Goal: Task Accomplishment & Management: Manage account settings

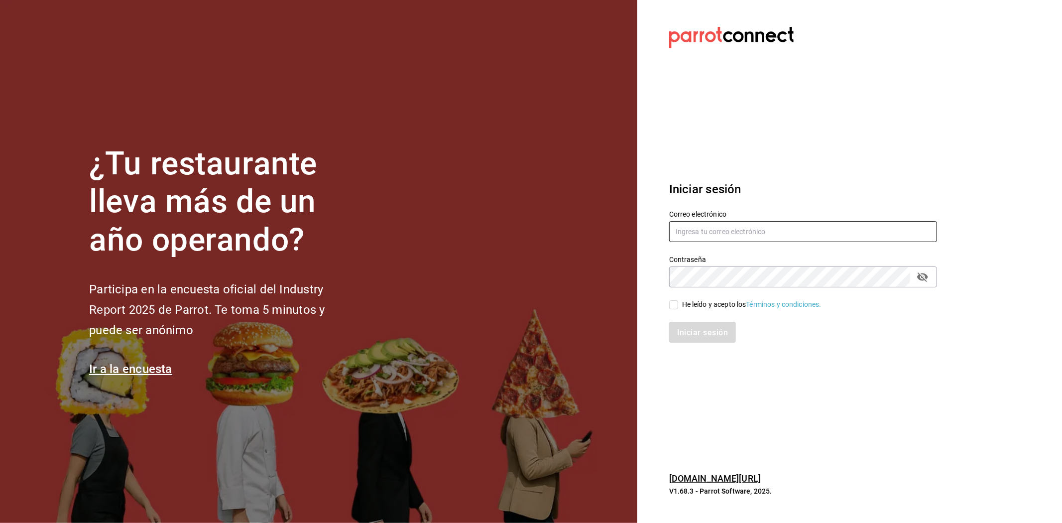
type input "[EMAIL_ADDRESS][DOMAIN_NAME]"
click at [675, 305] on input "He leído y acepto los Términos y condiciones." at bounding box center [673, 304] width 9 height 9
checkbox input "true"
click at [683, 324] on button "Iniciar sesión" at bounding box center [703, 332] width 68 height 21
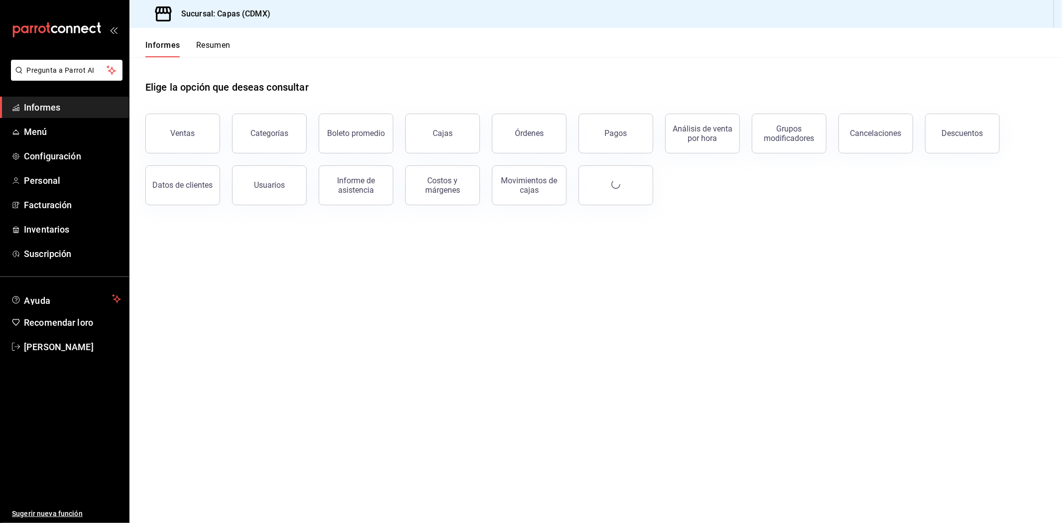
click at [616, 132] on font "Pagos" at bounding box center [616, 132] width 22 height 9
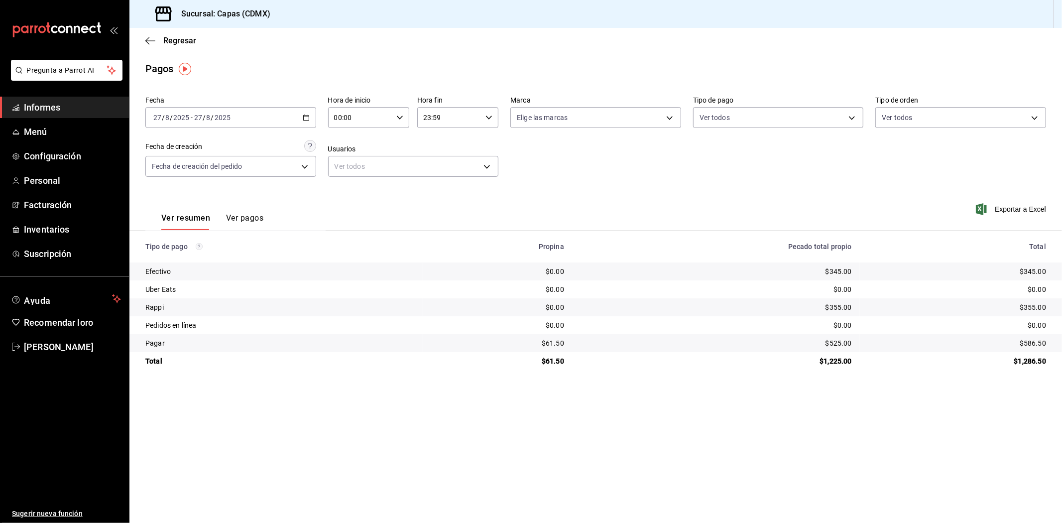
click at [246, 220] on font "Ver pagos" at bounding box center [244, 217] width 37 height 9
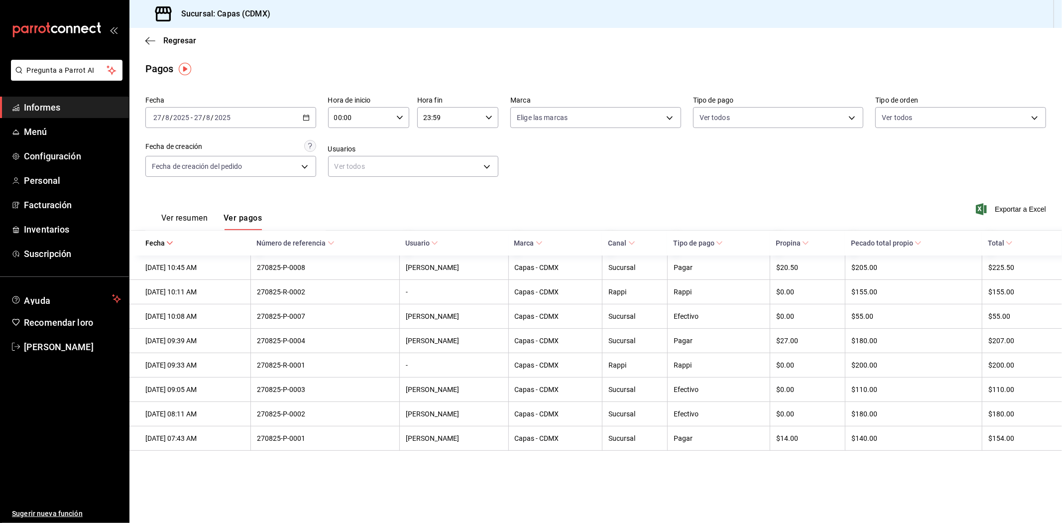
click at [306, 117] on icon "button" at bounding box center [306, 117] width 7 height 7
click at [173, 217] on font "Mi actual" at bounding box center [168, 215] width 29 height 8
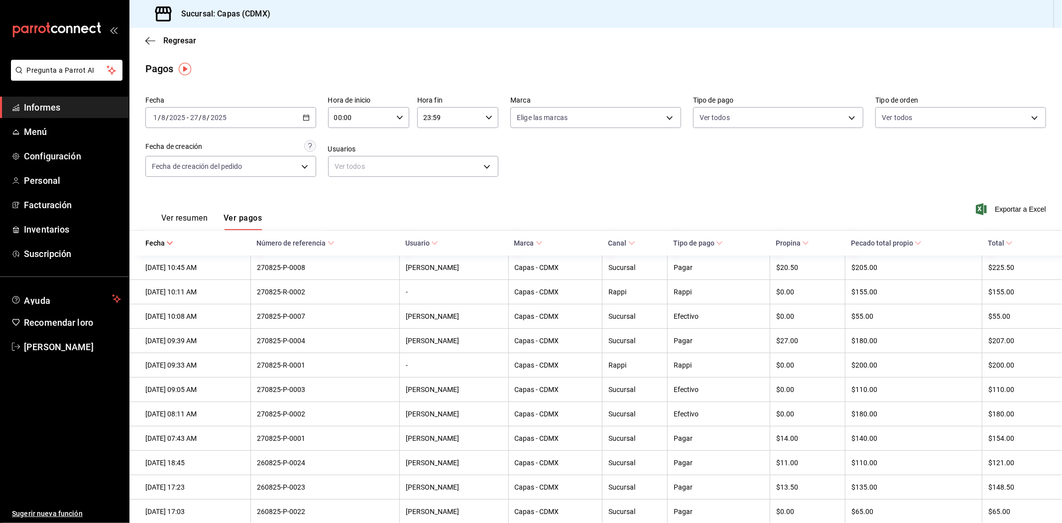
click at [51, 106] on font "Informes" at bounding box center [42, 107] width 36 height 10
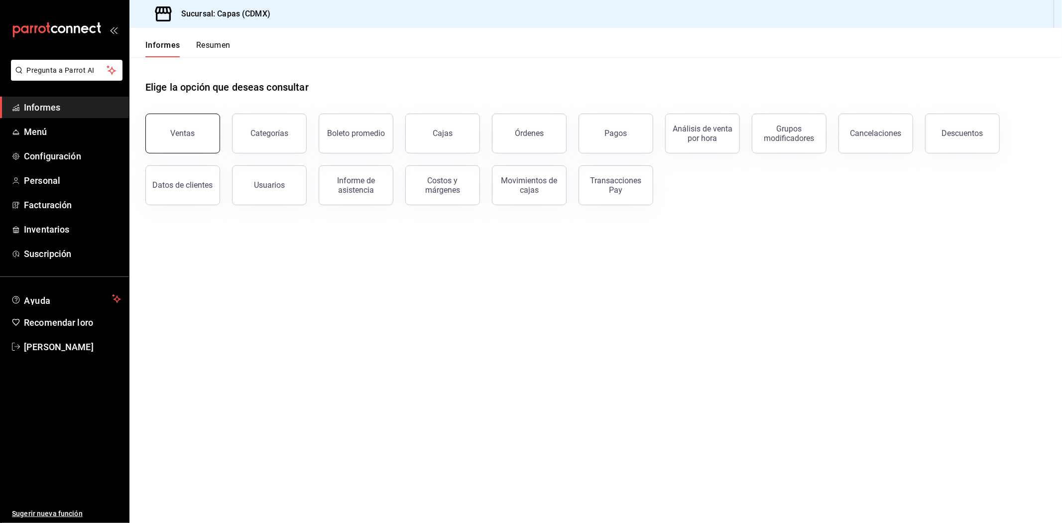
click at [179, 132] on font "Ventas" at bounding box center [183, 132] width 24 height 9
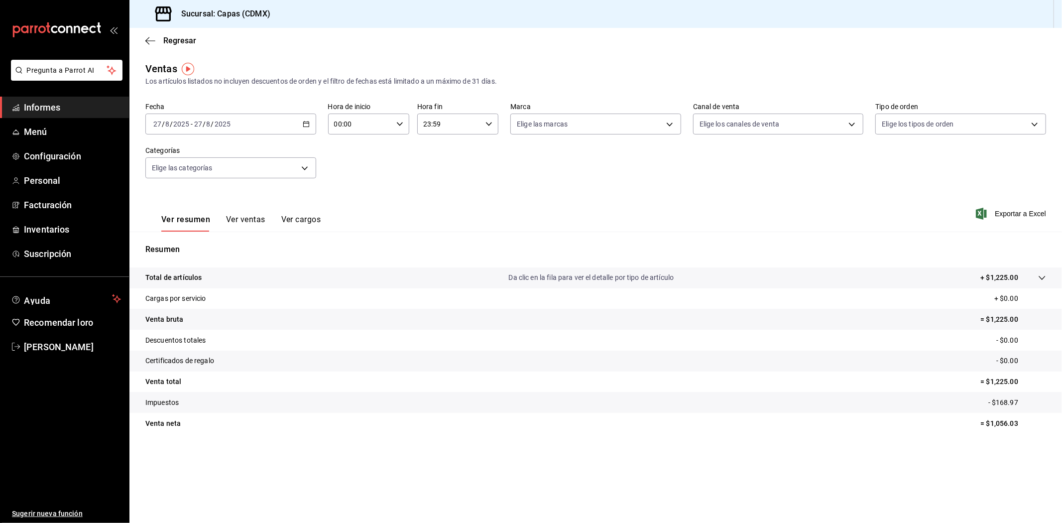
click at [303, 126] on \(Stroke\) "button" at bounding box center [306, 124] width 6 height 5
click at [175, 242] on font "Rango de fechas" at bounding box center [180, 244] width 53 height 8
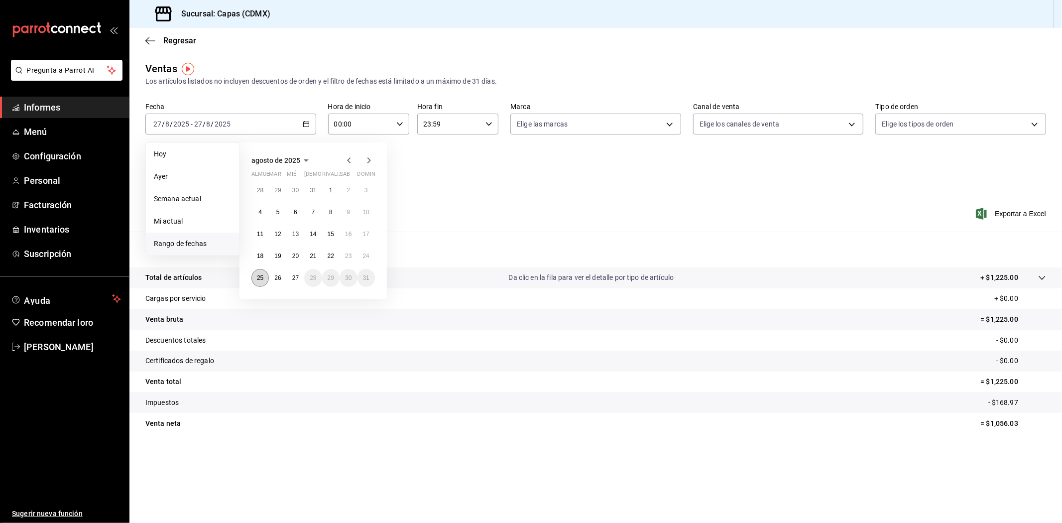
click at [259, 276] on font "25" at bounding box center [260, 277] width 6 height 7
click at [296, 278] on font "27" at bounding box center [295, 277] width 6 height 7
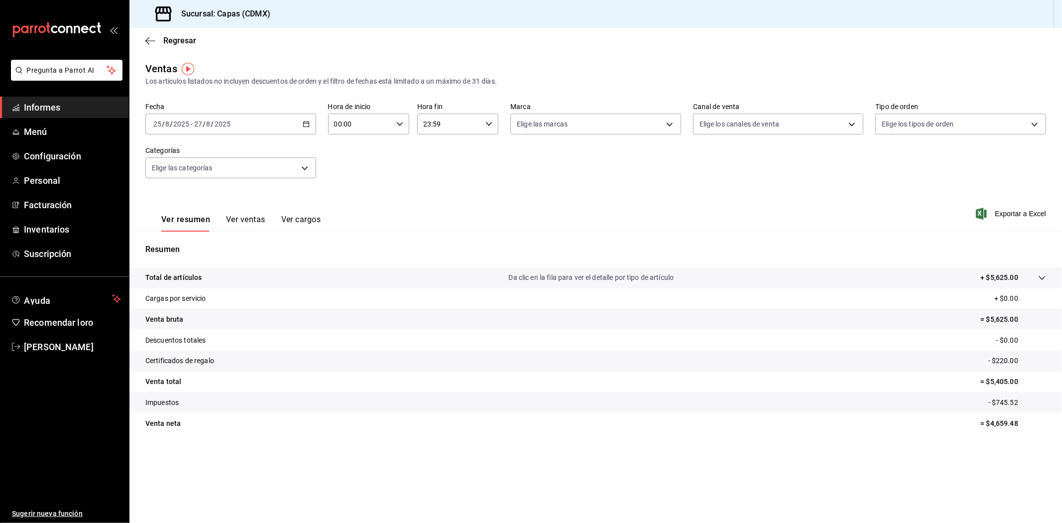
click at [240, 219] on font "Ver ventas" at bounding box center [245, 219] width 39 height 9
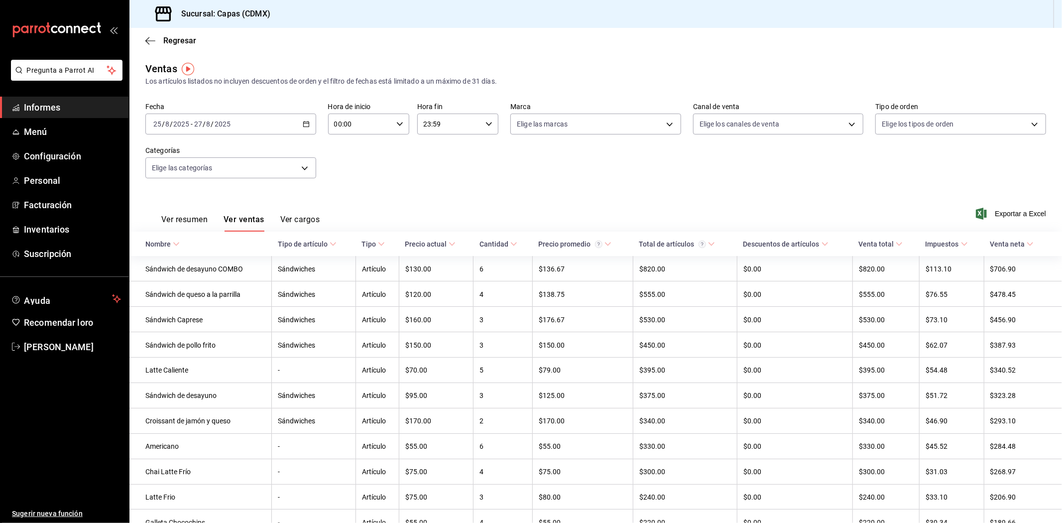
click at [53, 111] on font "Informes" at bounding box center [42, 107] width 36 height 10
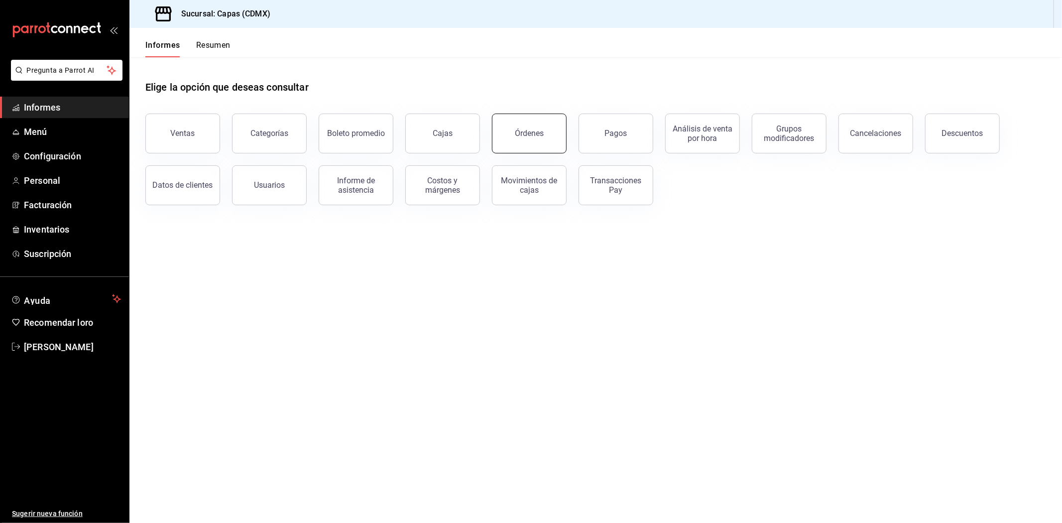
click at [548, 135] on button "Órdenes" at bounding box center [529, 134] width 75 height 40
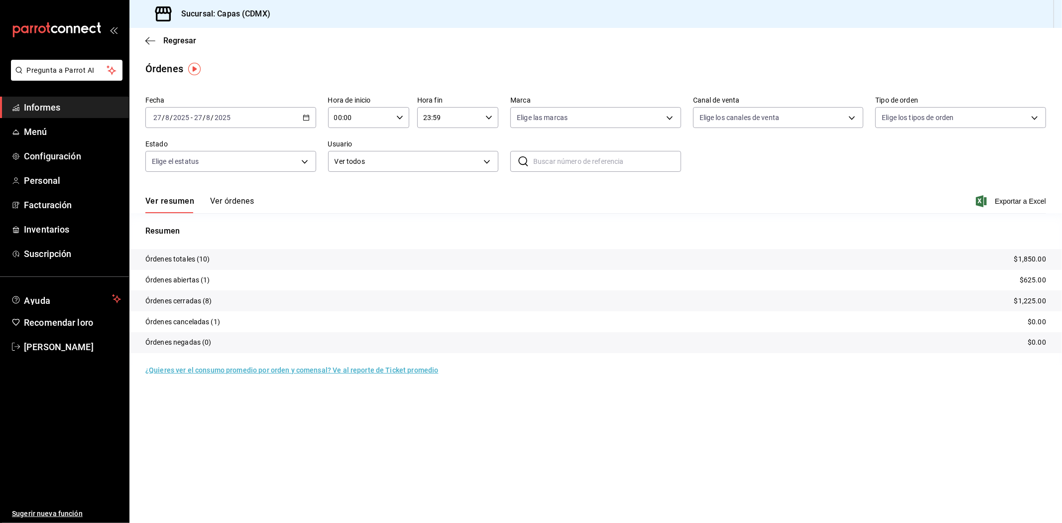
click at [40, 110] on font "Informes" at bounding box center [42, 107] width 36 height 10
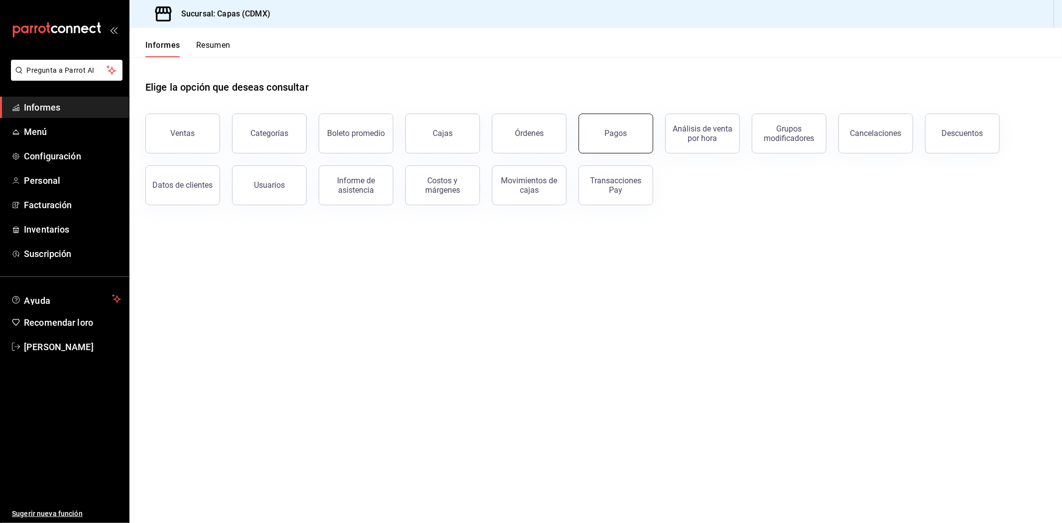
click at [626, 137] on button "Pagos" at bounding box center [616, 134] width 75 height 40
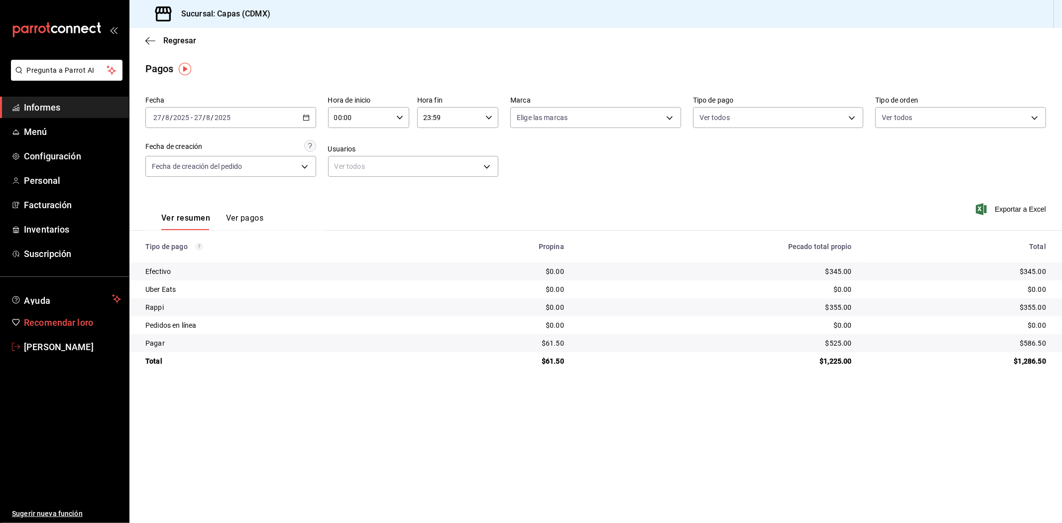
click at [52, 331] on link "Recomendar loro" at bounding box center [64, 322] width 129 height 21
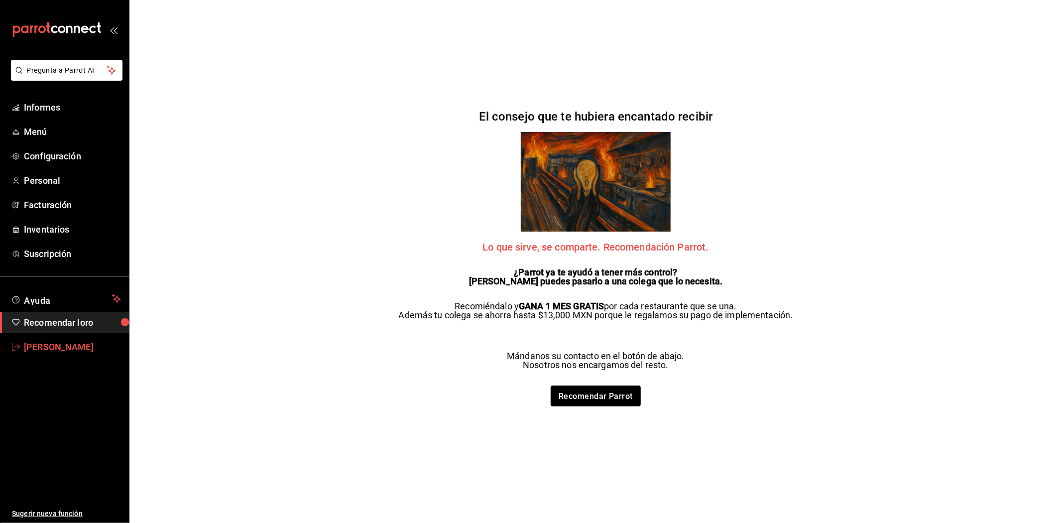
click at [46, 342] on font "[PERSON_NAME]" at bounding box center [59, 347] width 70 height 10
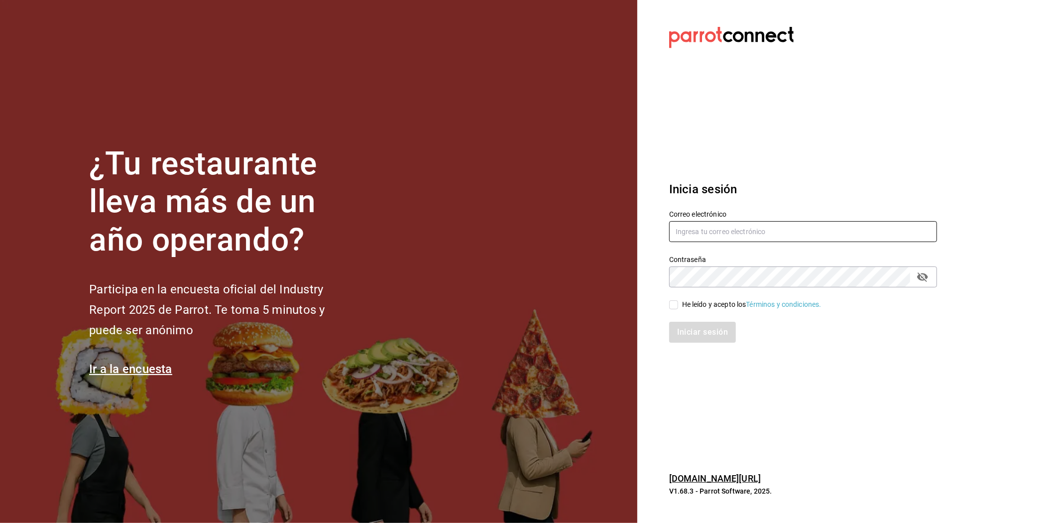
type input "[EMAIL_ADDRESS][DOMAIN_NAME]"
